Goal: Information Seeking & Learning: Learn about a topic

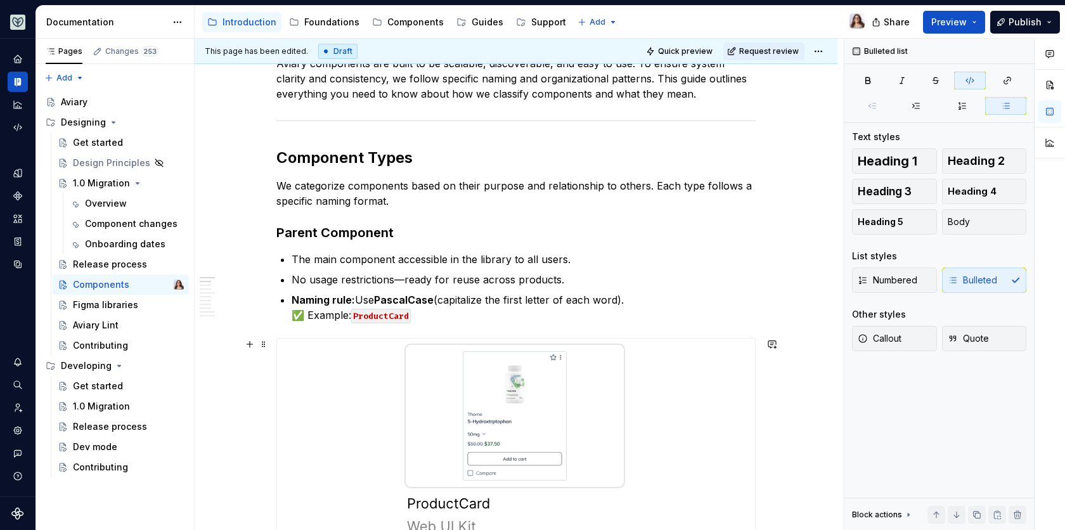
scroll to position [185, 0]
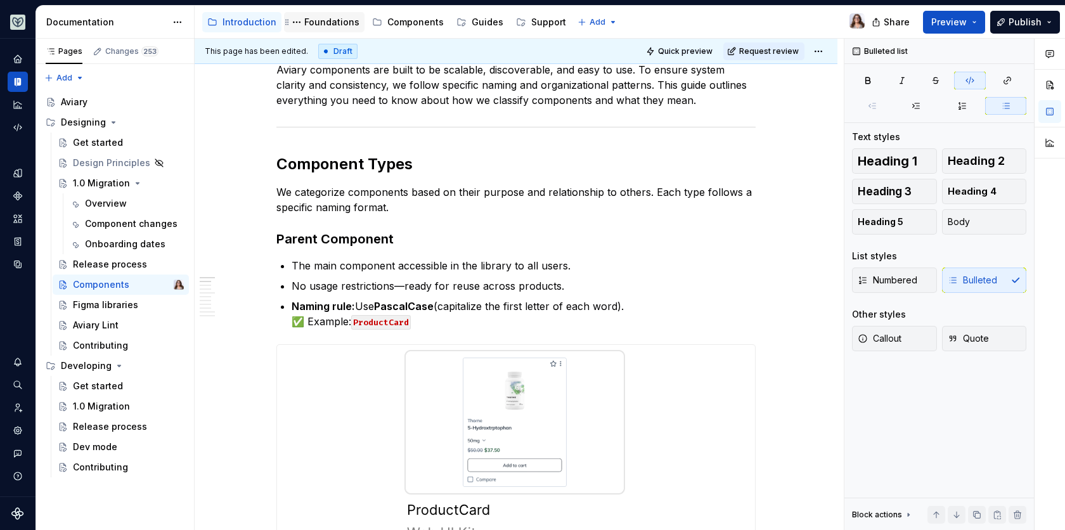
click at [321, 19] on div "Foundations" at bounding box center [331, 22] width 55 height 13
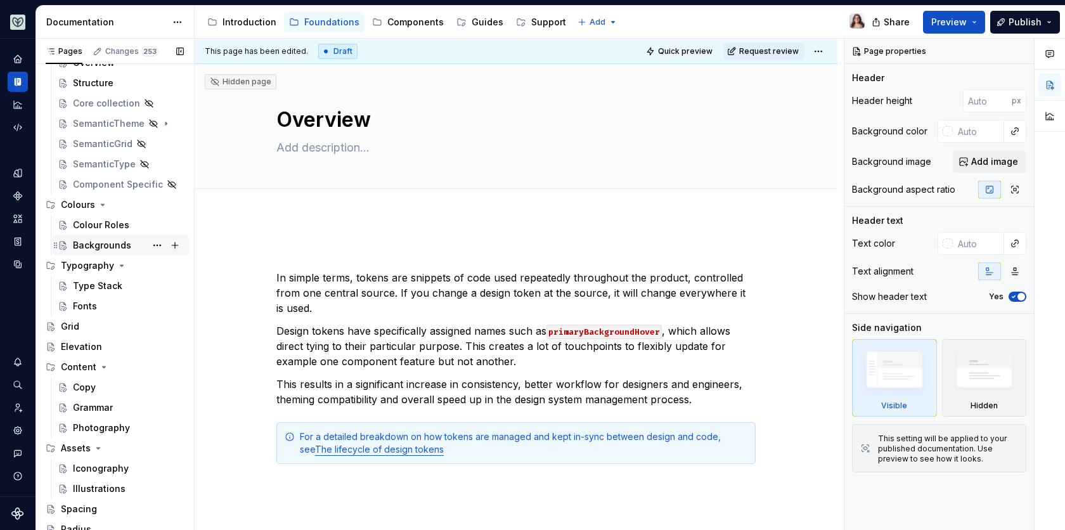
scroll to position [126, 0]
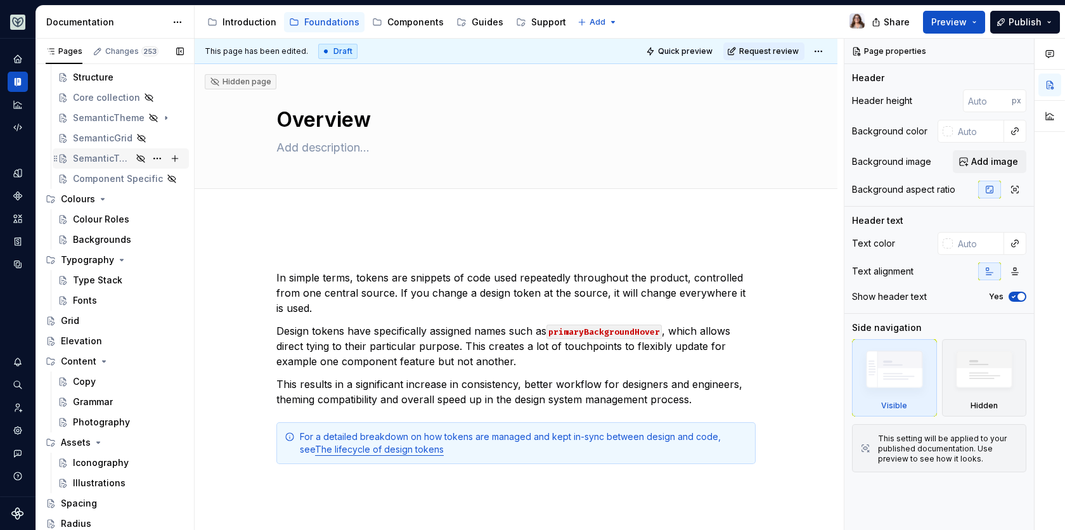
click at [96, 154] on div "SemanticType" at bounding box center [102, 158] width 59 height 13
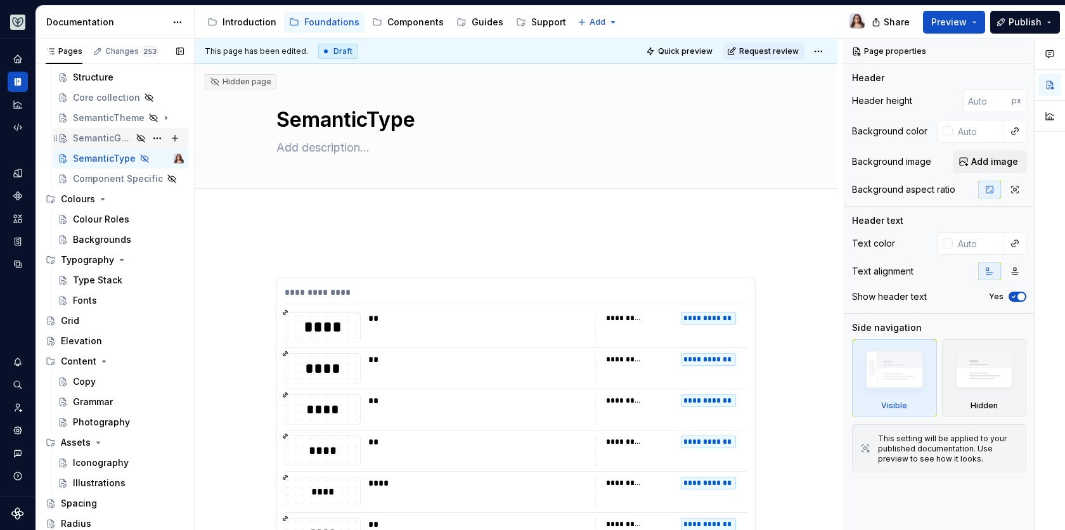
click at [89, 136] on div "SemanticGrid" at bounding box center [102, 138] width 59 height 13
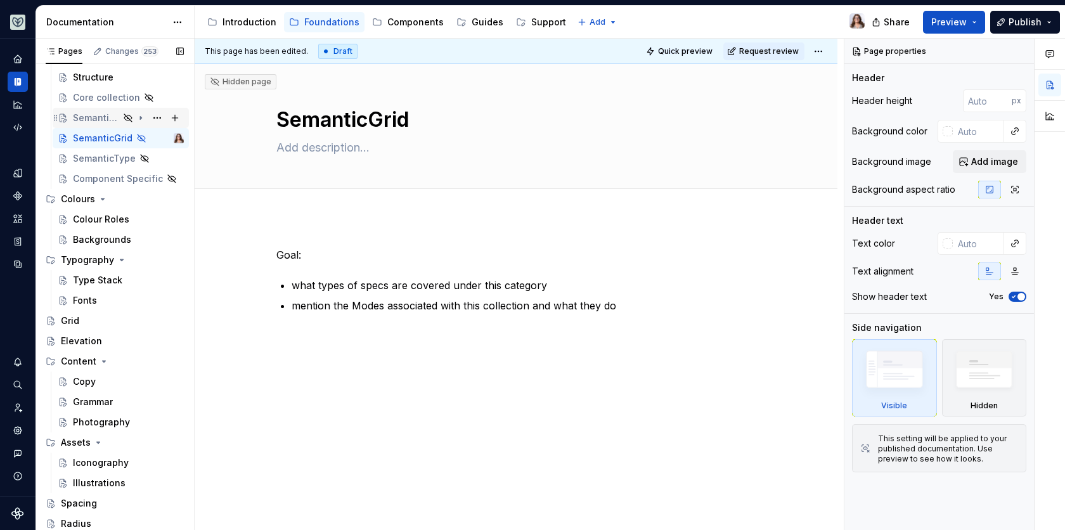
click at [93, 119] on div "SemanticTheme" at bounding box center [96, 118] width 46 height 13
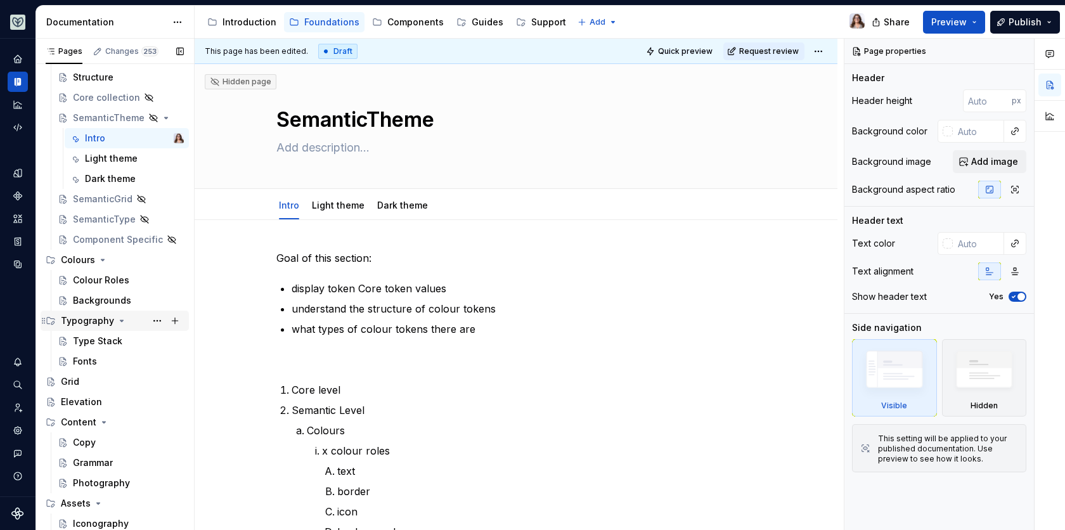
scroll to position [187, 0]
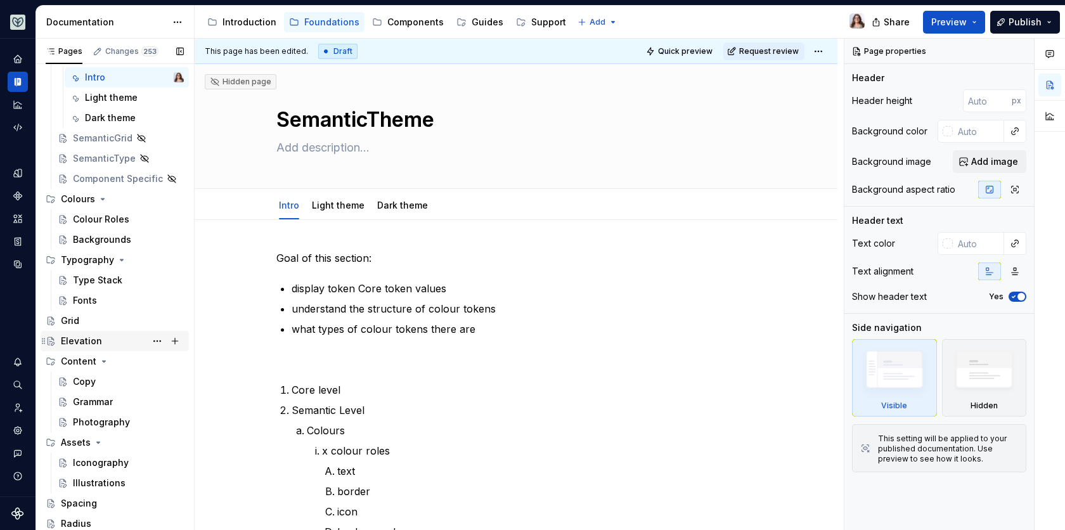
click at [84, 338] on div "Elevation" at bounding box center [81, 341] width 41 height 13
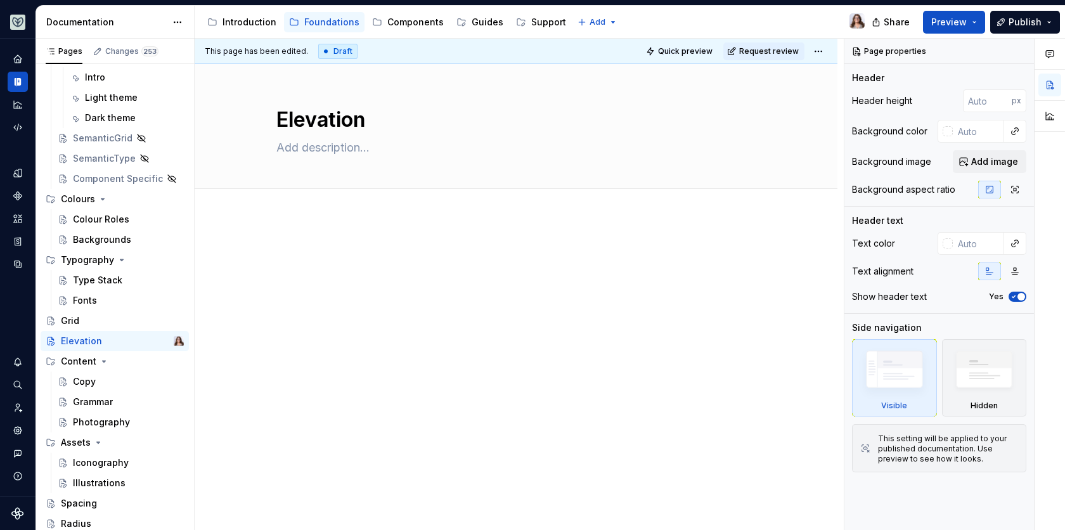
click at [299, 236] on div at bounding box center [516, 343] width 643 height 253
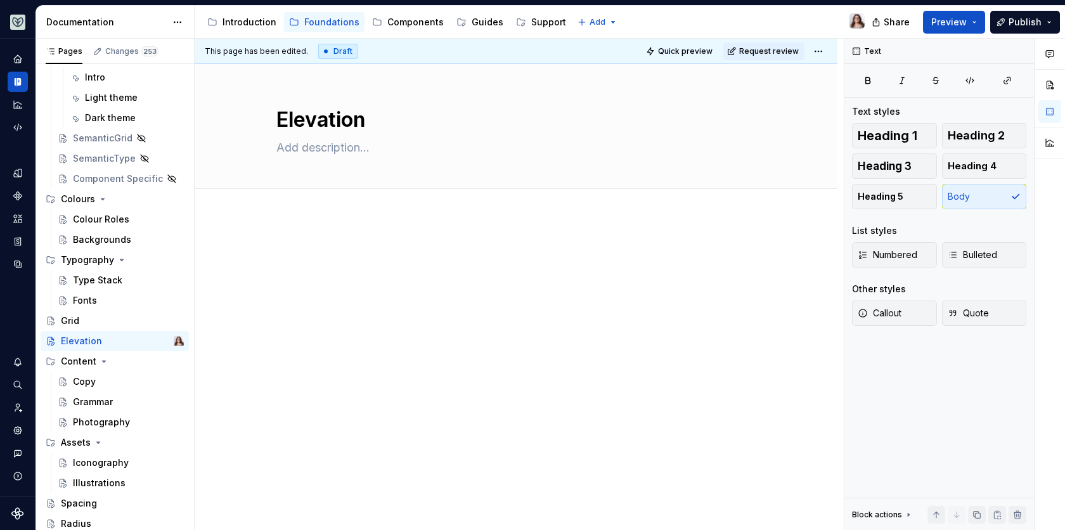
type textarea "*"
